Goal: Register for event/course

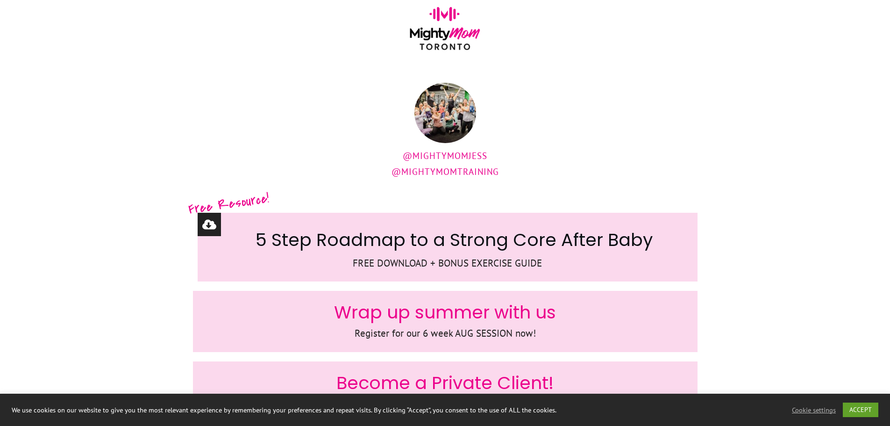
click at [539, 319] on span "Wrap up summer with us" at bounding box center [445, 311] width 222 height 25
click at [463, 332] on p "Register for our 6 week AUG SESSION now!" at bounding box center [445, 333] width 485 height 17
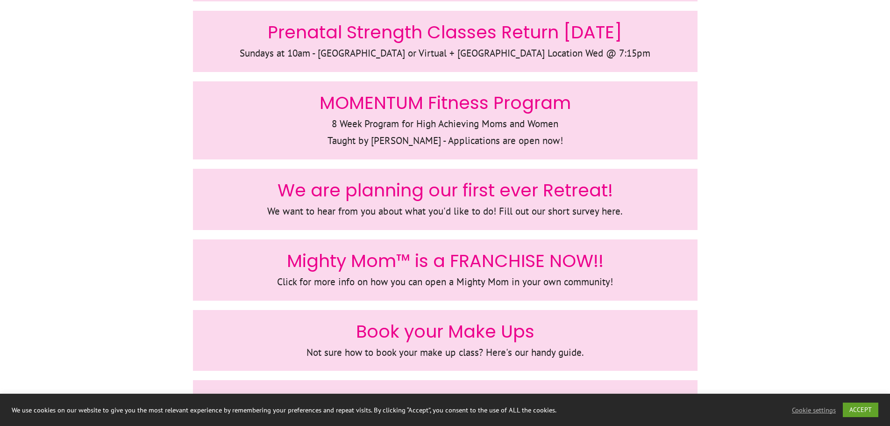
scroll to position [427, 0]
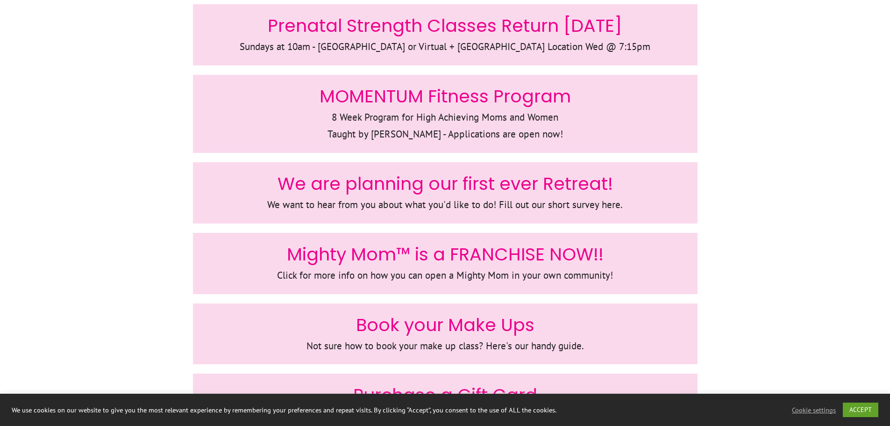
click at [645, 163] on div at bounding box center [445, 192] width 504 height 61
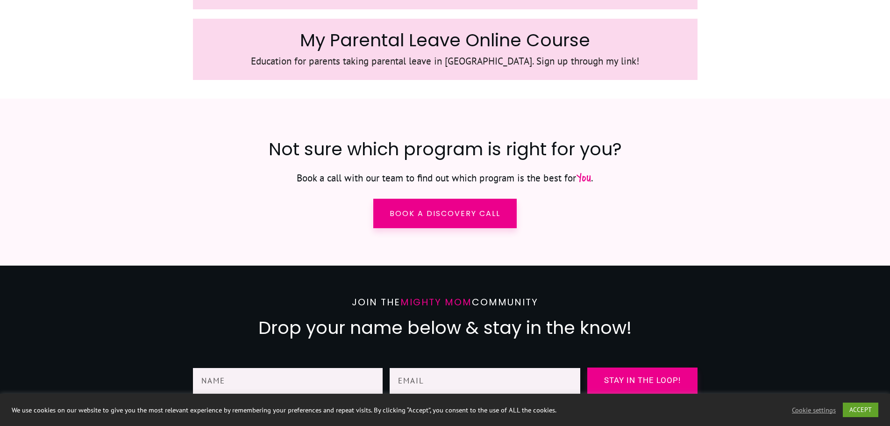
scroll to position [1434, 0]
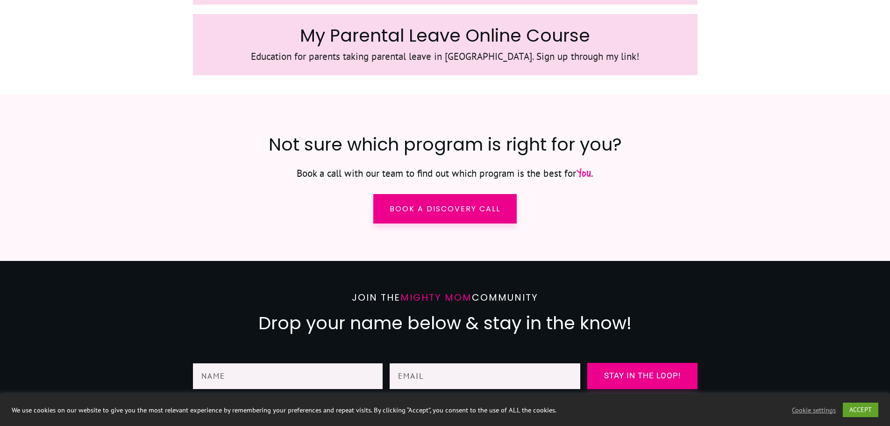
click at [511, 41] on span "My Parental Leave Online Course" at bounding box center [445, 35] width 290 height 25
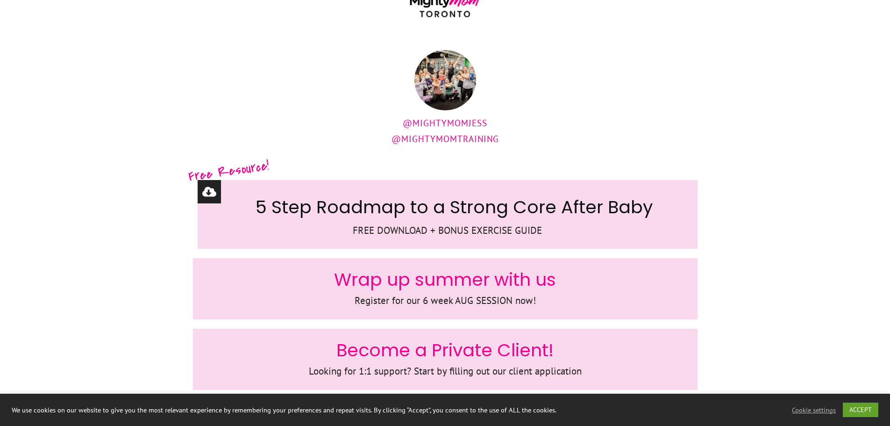
scroll to position [0, 0]
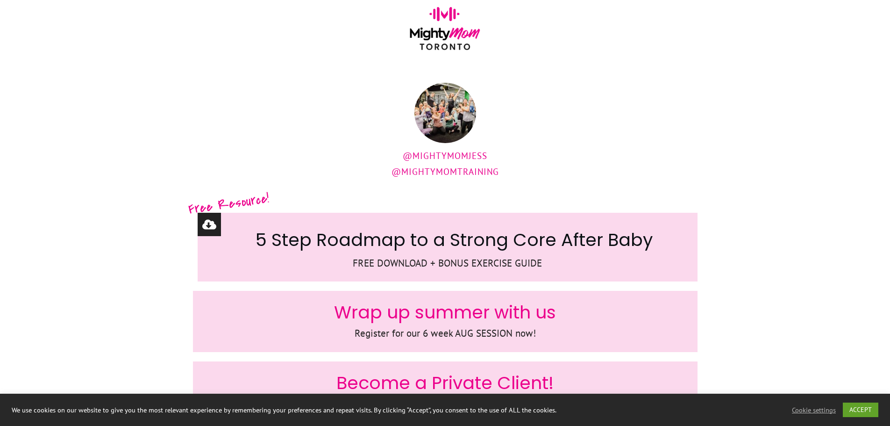
click at [455, 31] on img at bounding box center [445, 32] width 80 height 50
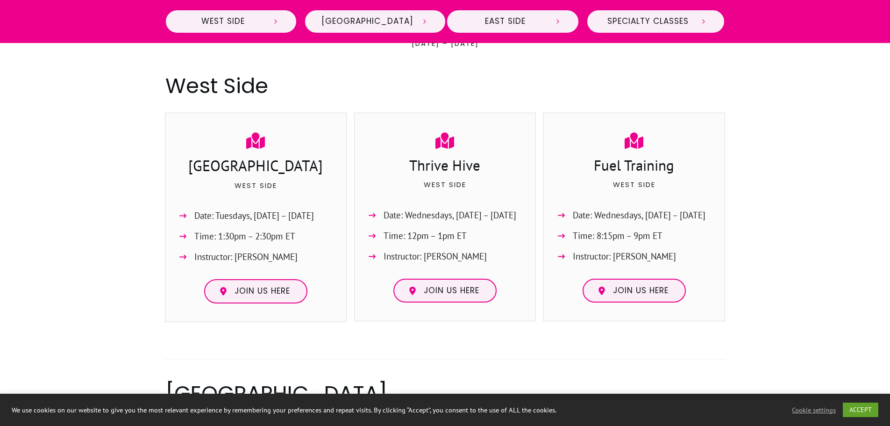
scroll to position [442, 0]
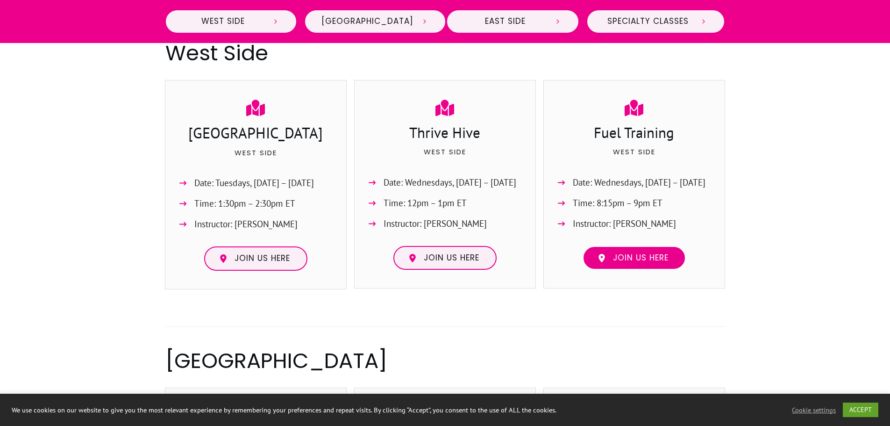
click at [639, 249] on link "Join us here" at bounding box center [633, 258] width 103 height 24
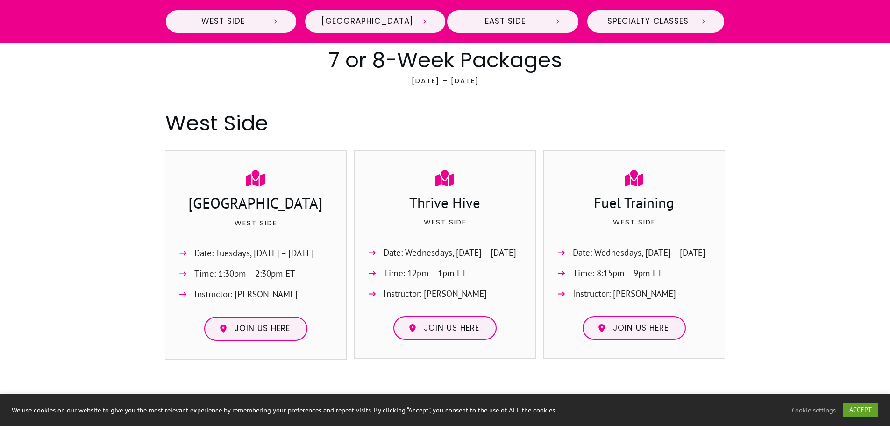
scroll to position [372, 0]
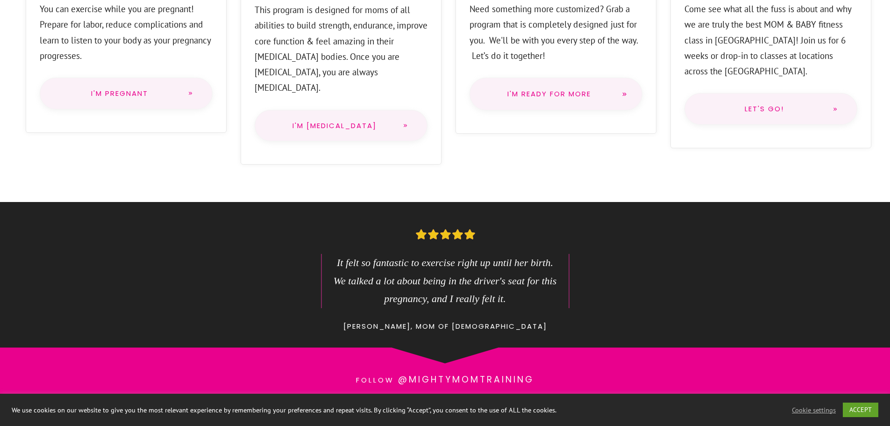
scroll to position [796, 0]
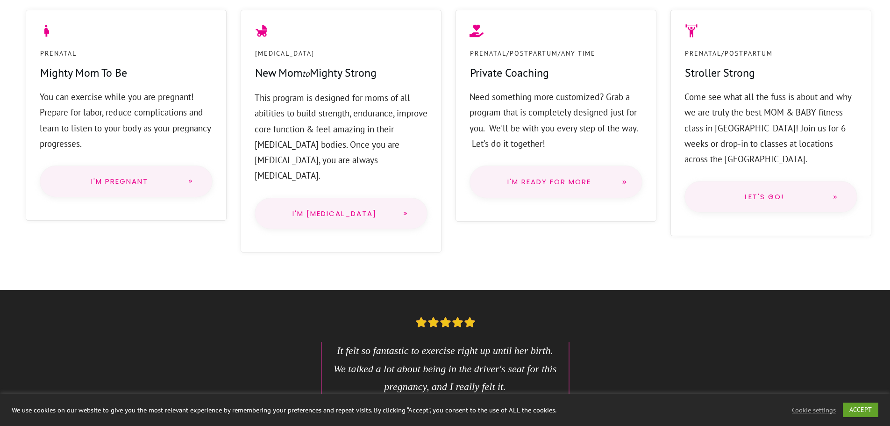
click at [777, 193] on span "Let's go!" at bounding box center [763, 196] width 121 height 7
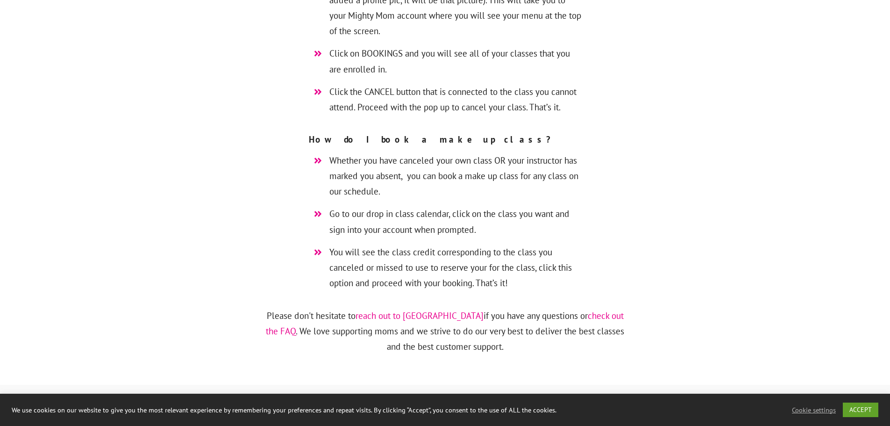
scroll to position [2752, 0]
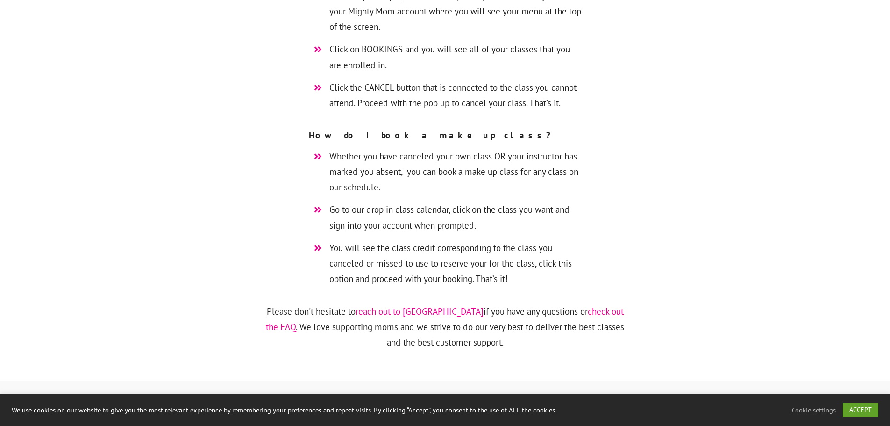
click at [583, 305] on link "check out the FAQ" at bounding box center [445, 318] width 358 height 27
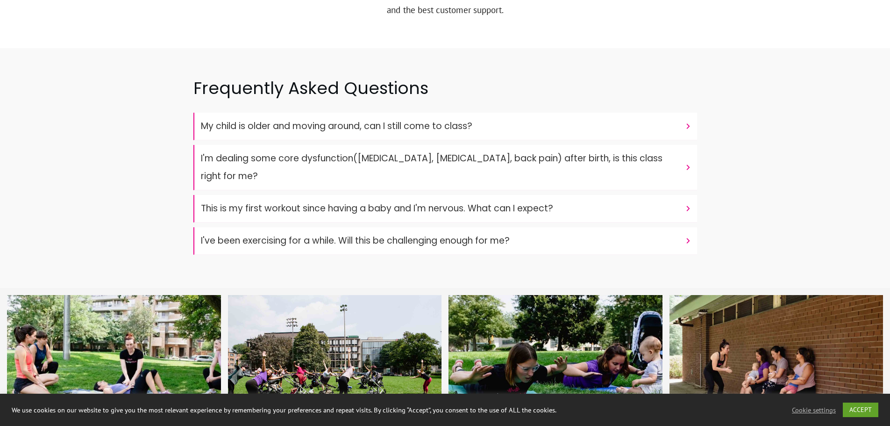
scroll to position [3086, 0]
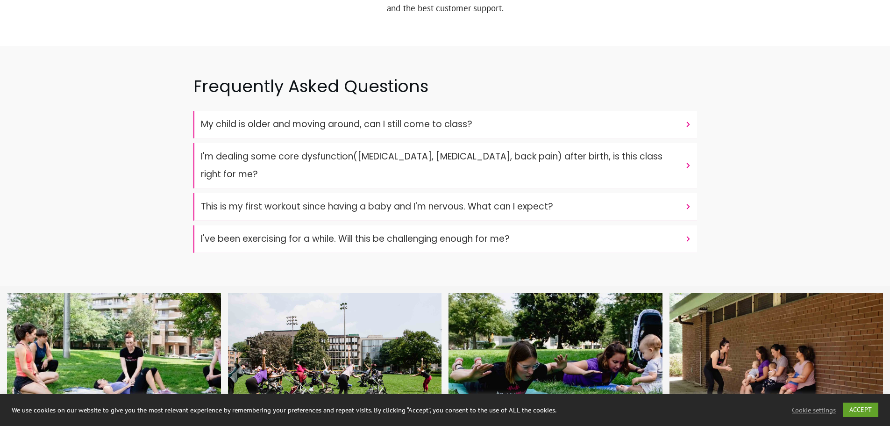
click at [705, 74] on div at bounding box center [445, 165] width 890 height 239
click at [685, 120] on icon at bounding box center [688, 124] width 8 height 8
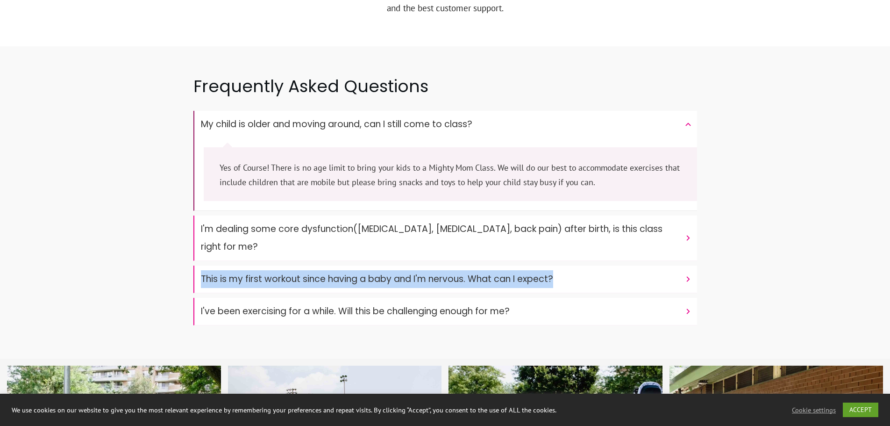
click at [682, 265] on "This is my first workout since having a baby and I'm nervous. What can I expect?" at bounding box center [445, 279] width 504 height 28
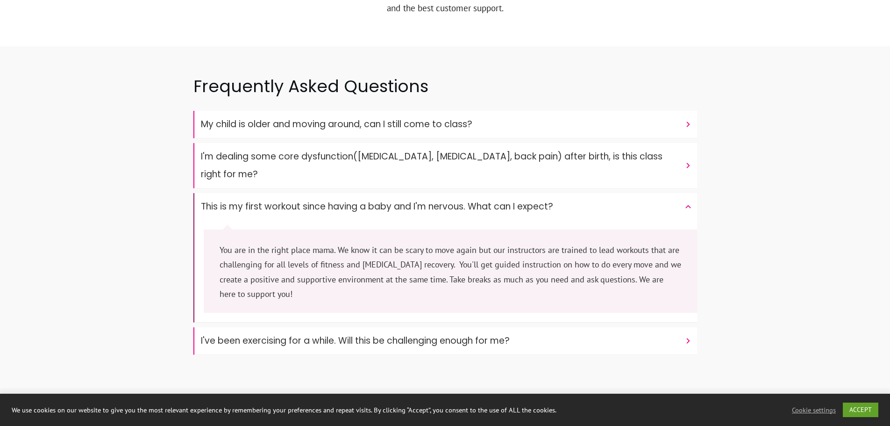
click at [686, 262] on div "My child is older and moving around, can I still come to class? Yes of Course! …" at bounding box center [445, 235] width 504 height 248
click at [682, 327] on "I've been exercising for a while. Will this be challenging enough for me?" at bounding box center [445, 341] width 504 height 28
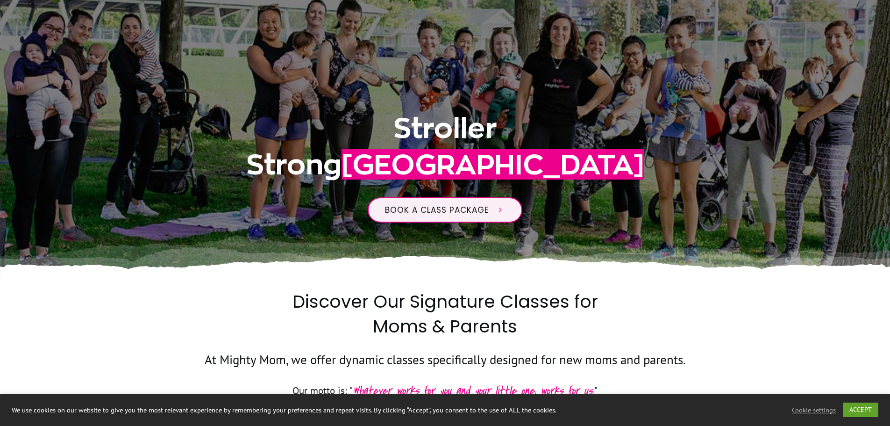
scroll to position [0, 0]
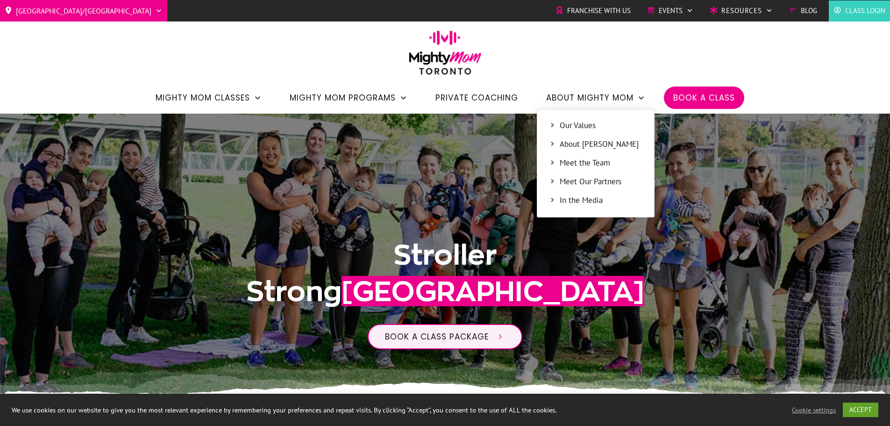
click at [573, 162] on span "Meet the Team" at bounding box center [601, 163] width 83 height 12
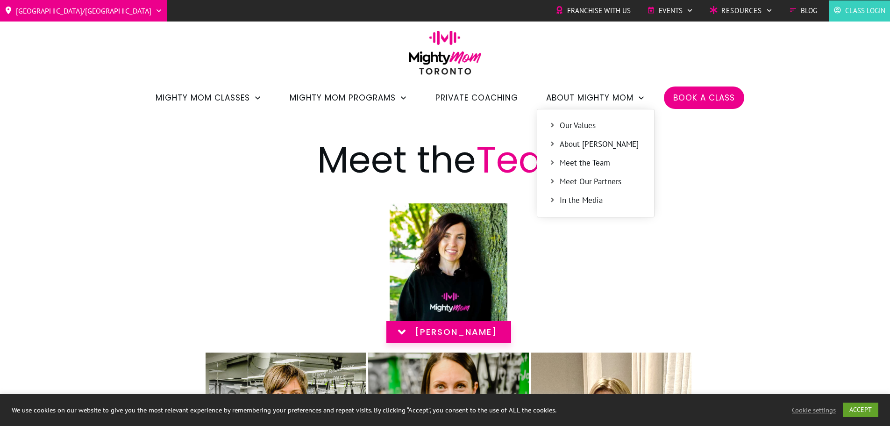
click at [609, 178] on span "Meet Our Partners" at bounding box center [601, 182] width 83 height 12
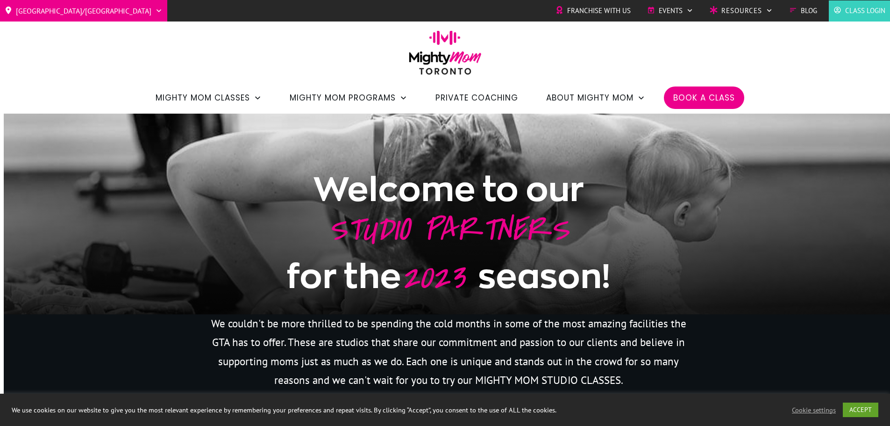
click at [584, 7] on span "Franchise with Us" at bounding box center [599, 11] width 64 height 14
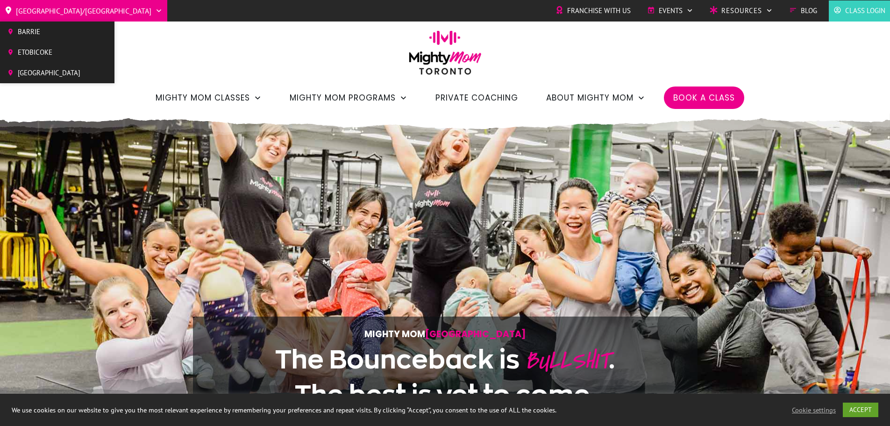
click at [155, 10] on icon at bounding box center [158, 10] width 7 height 7
click at [36, 30] on span "Barrie" at bounding box center [49, 32] width 63 height 14
click at [50, 45] on link "Etobicoke" at bounding box center [43, 52] width 87 height 16
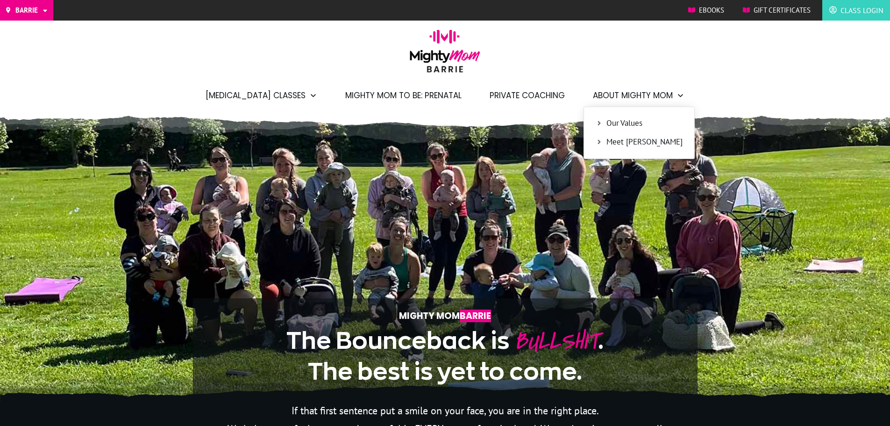
click at [612, 144] on span "Meet Holly" at bounding box center [644, 142] width 76 height 12
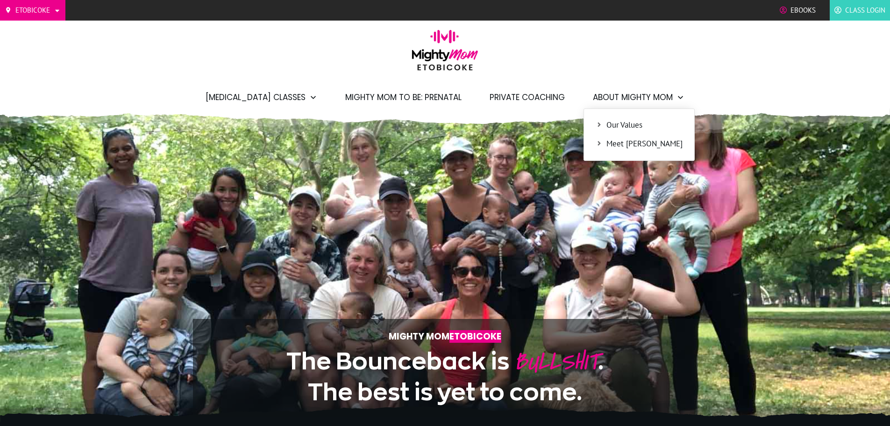
click at [642, 146] on span "Meet [PERSON_NAME]" at bounding box center [644, 144] width 76 height 12
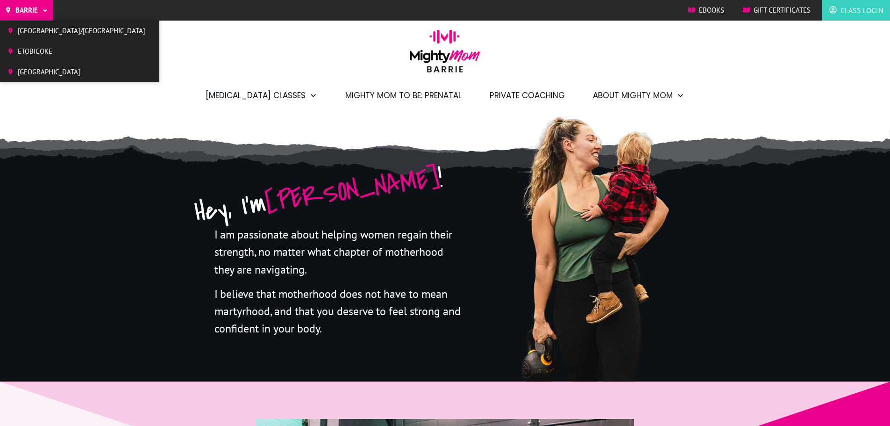
click at [36, 64] on link "[GEOGRAPHIC_DATA]" at bounding box center [76, 72] width 152 height 16
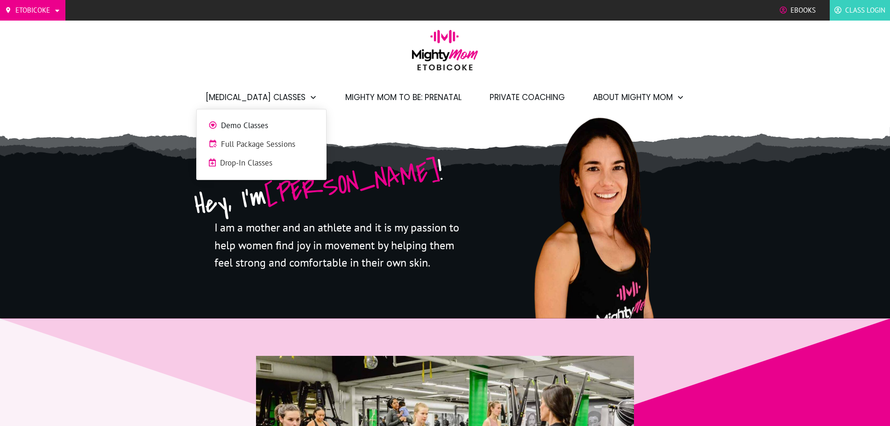
click at [267, 140] on span "Full Package Sessions" at bounding box center [267, 144] width 93 height 12
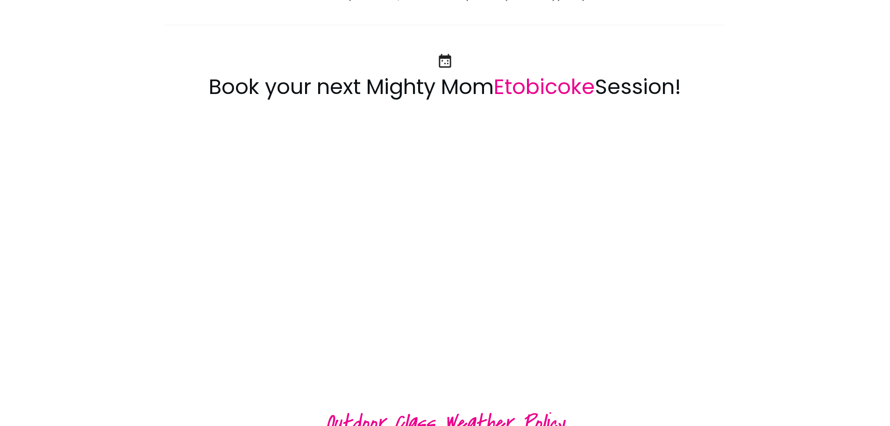
scroll to position [1013, 0]
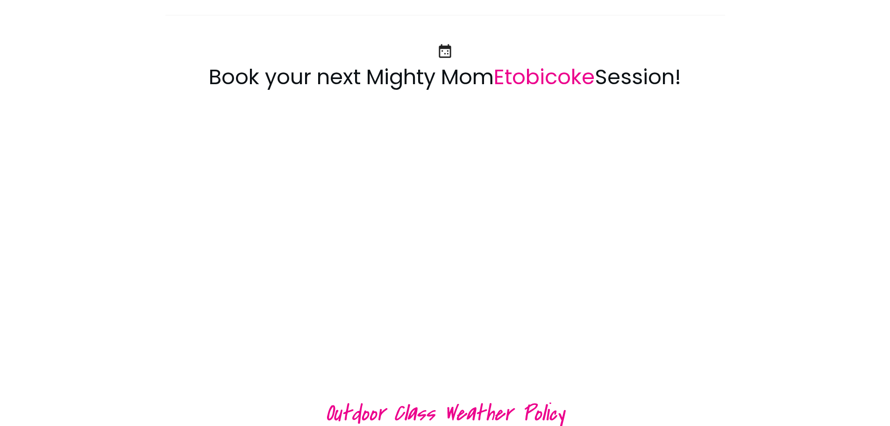
drag, startPoint x: 896, startPoint y: 108, endPoint x: 891, endPoint y: 152, distance: 44.2
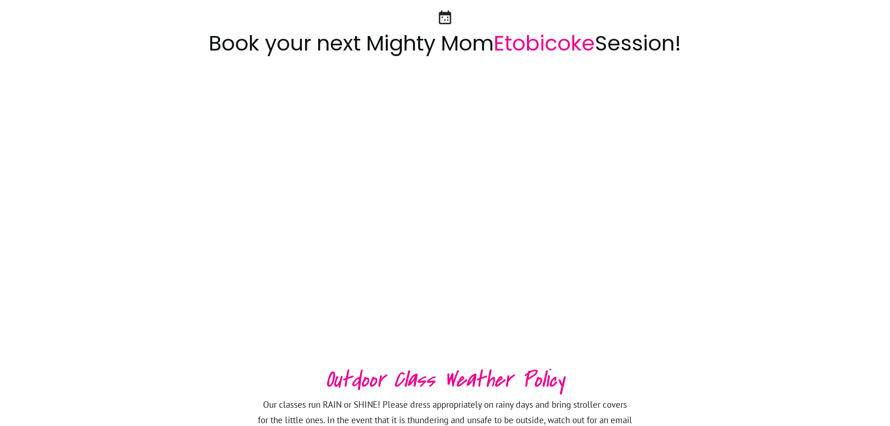
scroll to position [1042, 0]
